Goal: Information Seeking & Learning: Learn about a topic

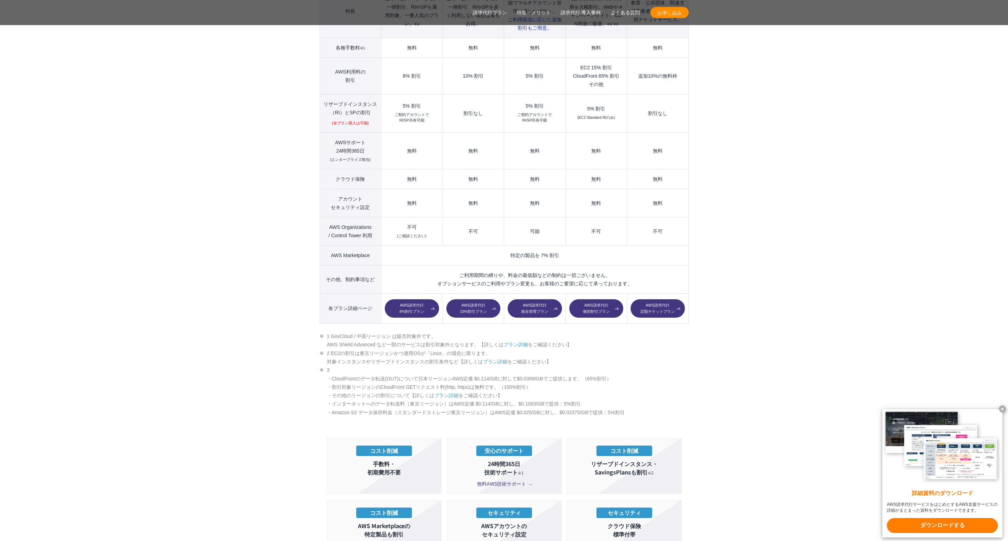
scroll to position [870, 0]
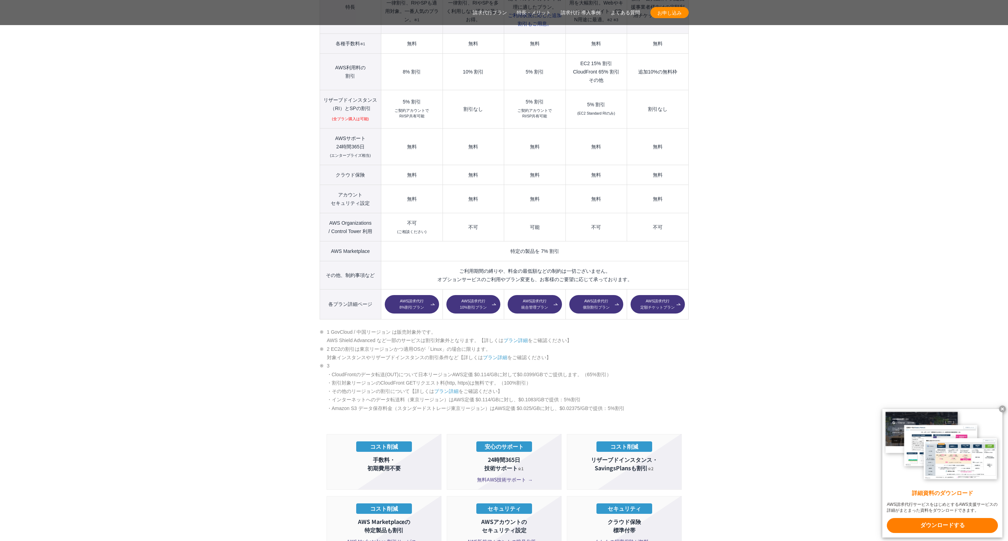
click at [427, 297] on link "AWS請求代行 8%割引プラン" at bounding box center [412, 304] width 54 height 19
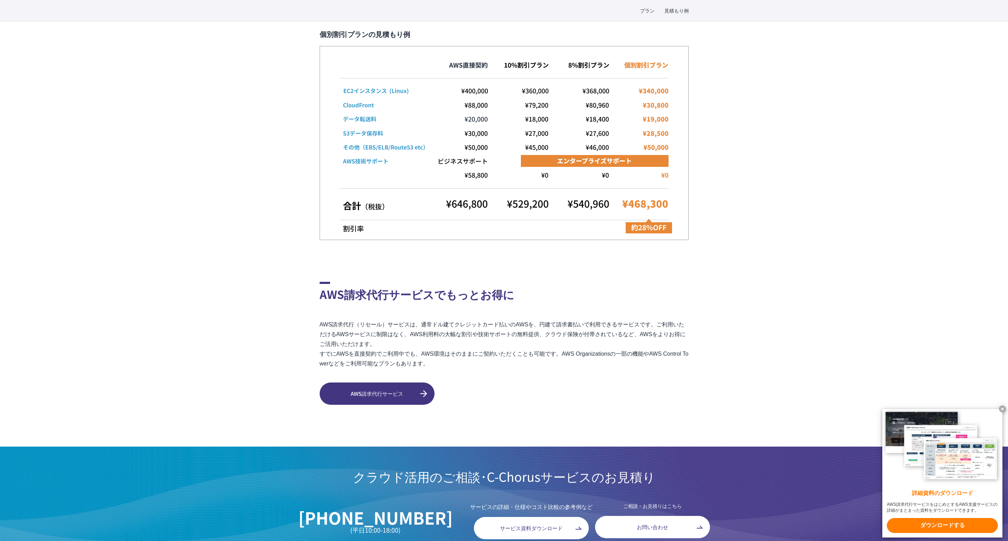
scroll to position [1670, 0]
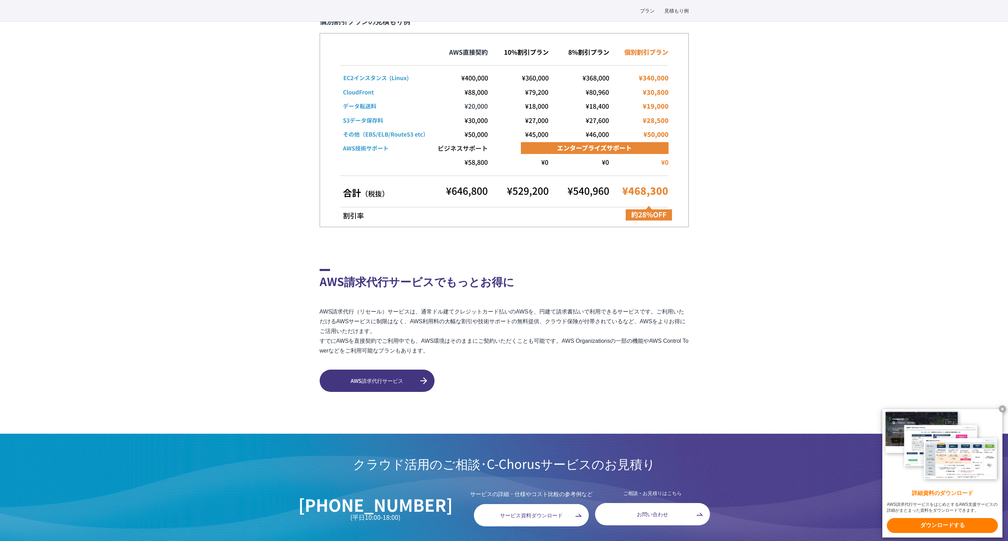
click at [359, 376] on link "AWS請求代行サービス" at bounding box center [377, 380] width 115 height 22
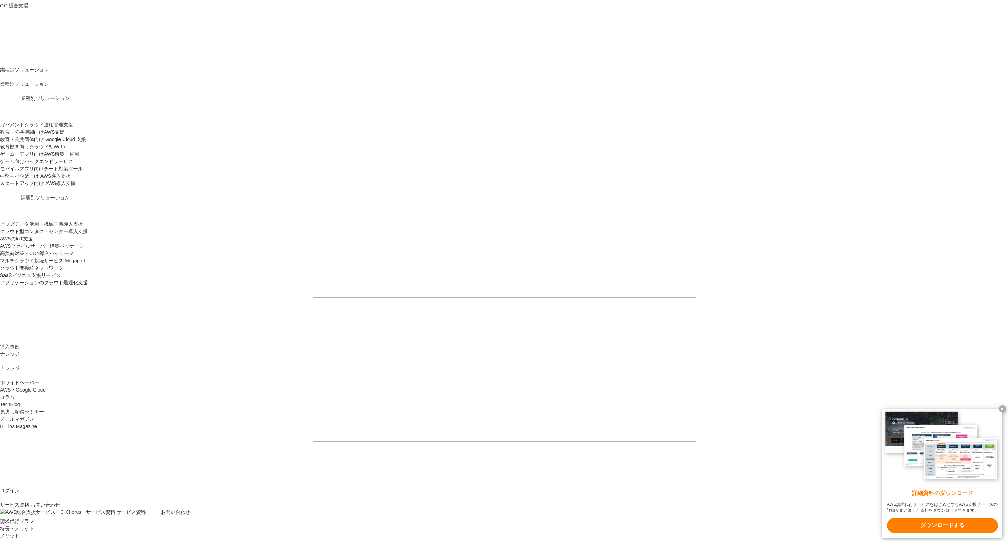
scroll to position [688, 0]
